Goal: Information Seeking & Learning: Learn about a topic

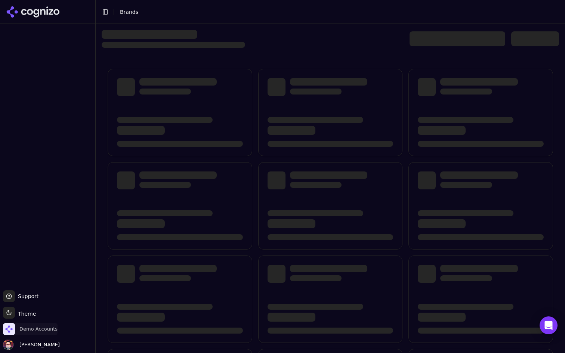
click at [43, 327] on span "Demo Accounts" at bounding box center [38, 329] width 38 height 7
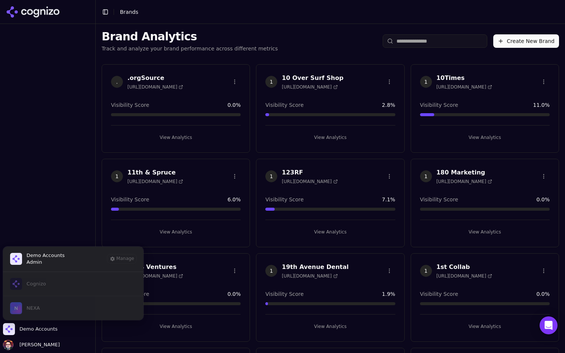
click at [67, 301] on div "Cognizo NEXA" at bounding box center [73, 296] width 141 height 49
click at [121, 302] on div "Cognizo NEXA" at bounding box center [73, 296] width 141 height 49
click at [64, 310] on div "Cognizo NEXA" at bounding box center [73, 296] width 141 height 49
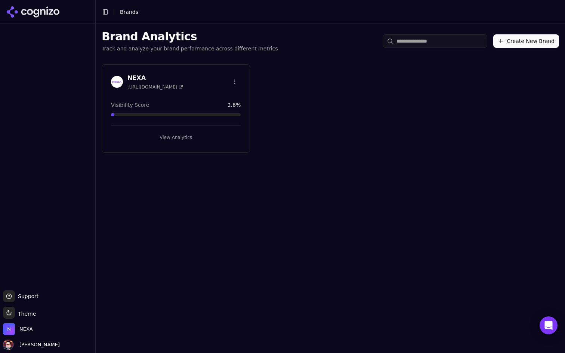
click at [187, 140] on button "View Analytics" at bounding box center [176, 138] width 130 height 12
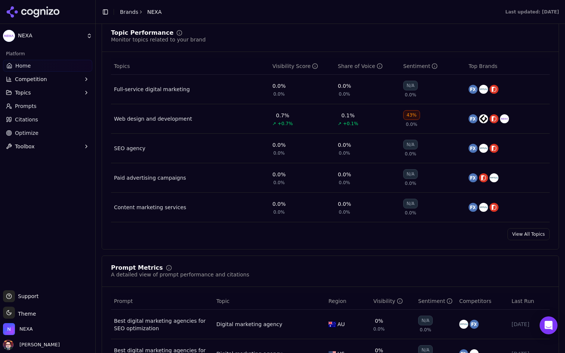
scroll to position [288, 0]
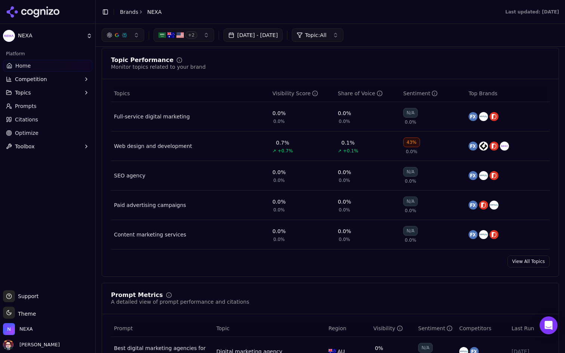
click at [515, 258] on link "View All Topics" at bounding box center [529, 262] width 42 height 12
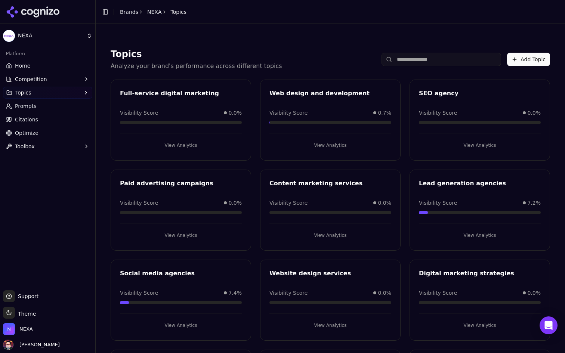
click at [34, 91] on button "Topics" at bounding box center [47, 93] width 89 height 12
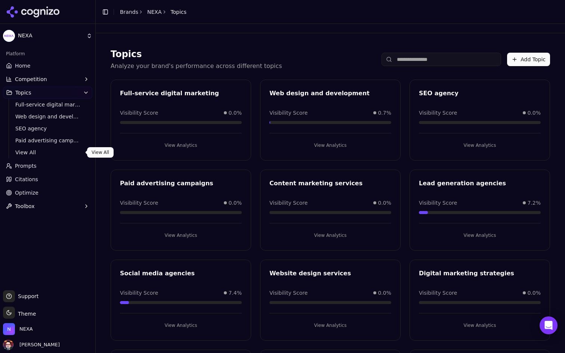
click at [37, 152] on span "View All" at bounding box center [47, 152] width 65 height 7
click at [50, 152] on span "View All" at bounding box center [47, 152] width 65 height 7
click at [44, 64] on link "Home" at bounding box center [47, 66] width 89 height 12
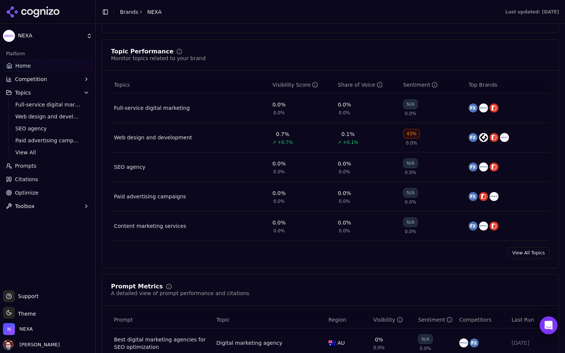
scroll to position [321, 0]
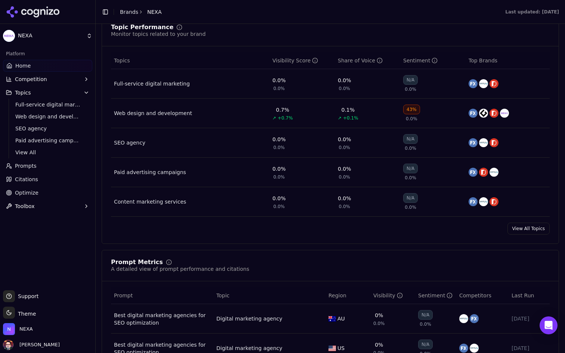
click at [130, 141] on div "SEO agency" at bounding box center [129, 142] width 31 height 7
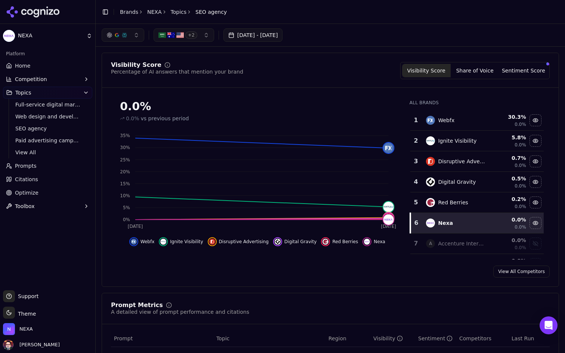
click at [206, 36] on button "+ 2" at bounding box center [184, 34] width 61 height 13
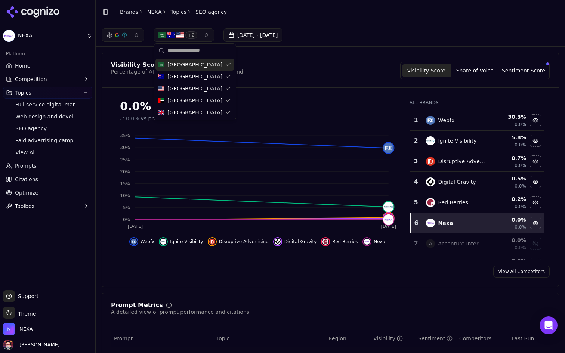
click at [206, 36] on button "+ 2" at bounding box center [184, 34] width 61 height 13
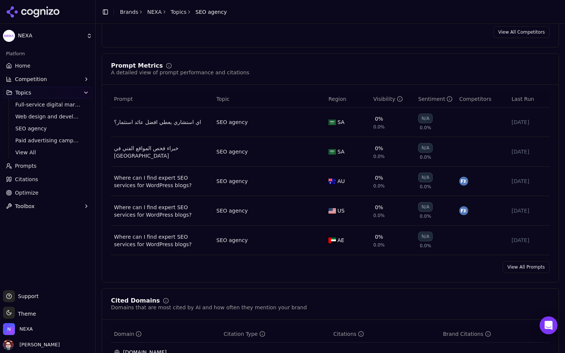
scroll to position [245, 0]
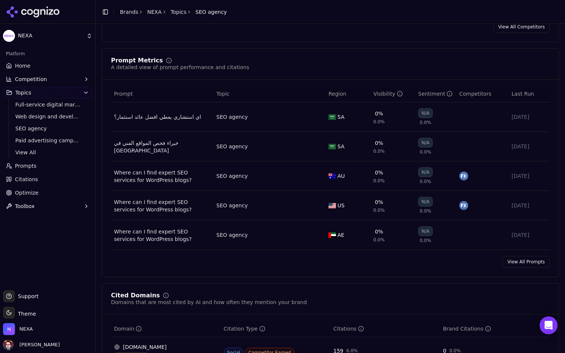
click at [158, 116] on div "اي استشاري يعطي افضل عائد استثمار؟" at bounding box center [162, 116] width 96 height 7
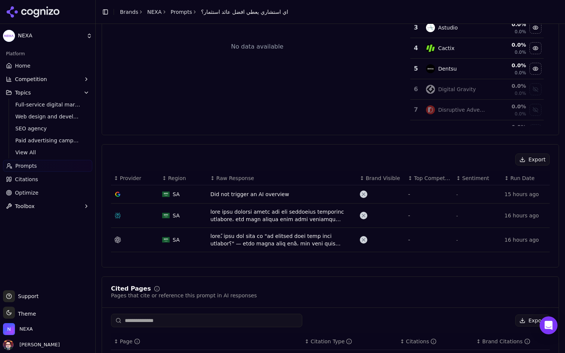
scroll to position [140, 0]
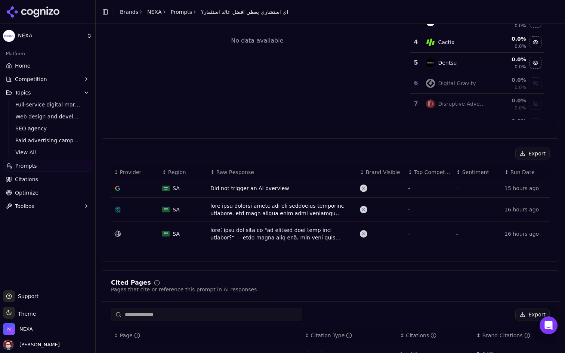
click at [244, 207] on div "Data table" at bounding box center [282, 209] width 144 height 15
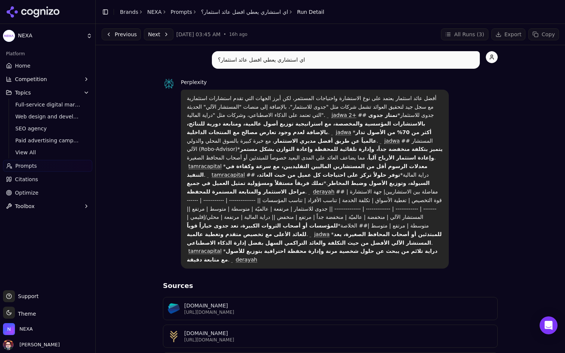
click at [270, 64] on p "اي استشاري يعطي افضل عائد استثمار؟" at bounding box center [346, 60] width 256 height 9
copy div "اي استشاري يعطي افضل عائد استثمار؟"
click at [17, 154] on span "View All" at bounding box center [47, 152] width 65 height 7
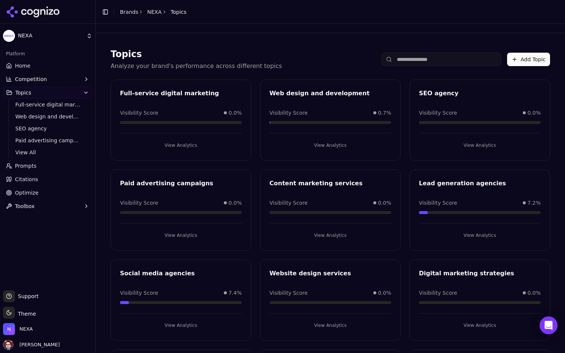
click at [41, 151] on span "View All" at bounding box center [47, 152] width 65 height 7
click at [30, 61] on link "Home" at bounding box center [47, 66] width 89 height 12
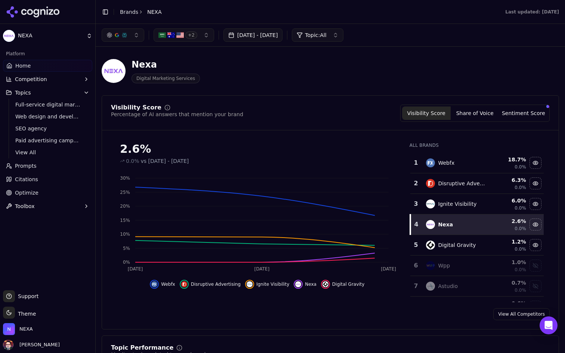
click at [183, 39] on button "+ 2" at bounding box center [184, 34] width 61 height 13
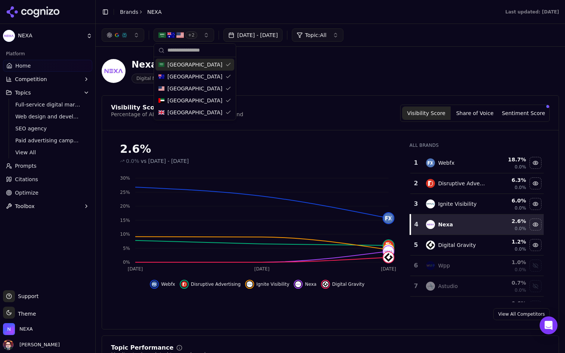
click at [273, 72] on div "Nexa Digital Marketing Services" at bounding box center [269, 71] width 335 height 25
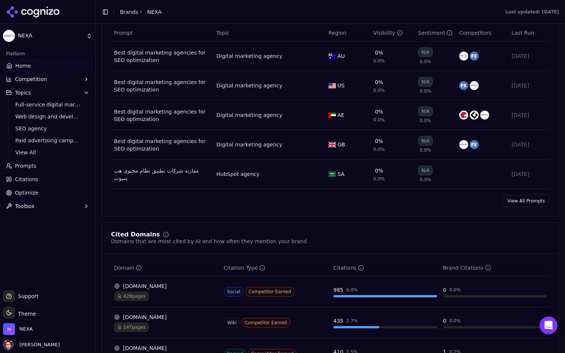
scroll to position [590, 0]
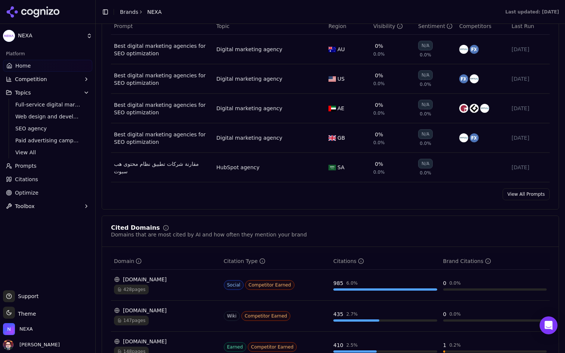
click at [535, 199] on link "View All Prompts" at bounding box center [526, 194] width 47 height 12
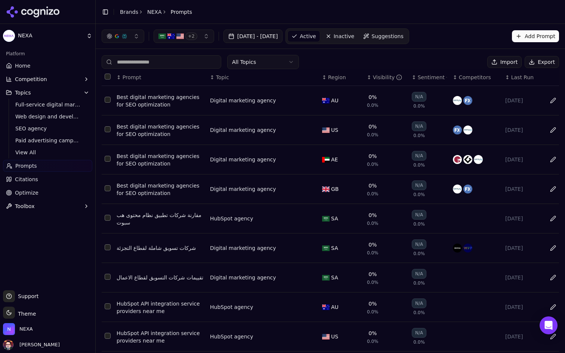
click at [384, 76] on div "Visibility" at bounding box center [388, 77] width 30 height 7
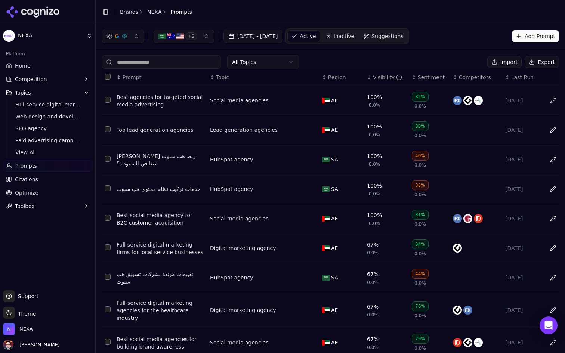
click at [153, 162] on div "مين يسوي ربط هب سبوت معنا في السعودية؟" at bounding box center [160, 160] width 87 height 15
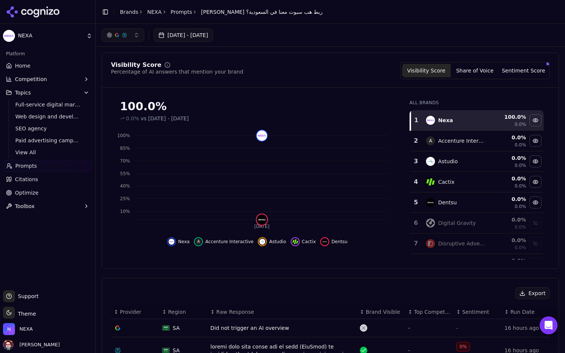
click at [56, 77] on button "Competition" at bounding box center [47, 79] width 89 height 12
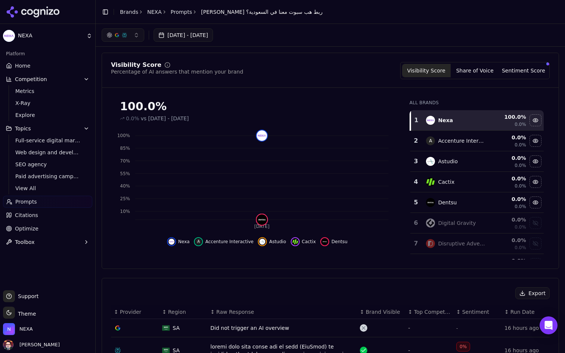
click at [47, 115] on span "Explore" at bounding box center [47, 114] width 65 height 7
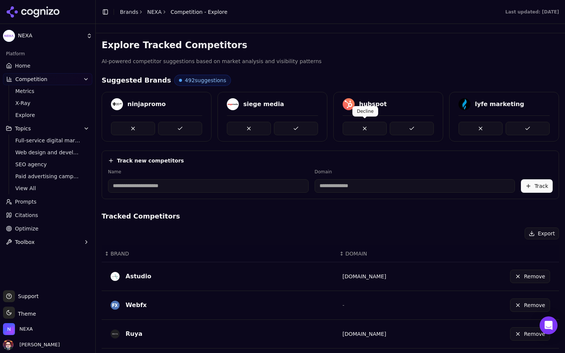
click at [363, 126] on button at bounding box center [365, 128] width 44 height 13
click at [382, 72] on div "Explore Tracked Competitors AI-powered competitor suggestions based on market a…" at bounding box center [331, 303] width 458 height 529
